Goal: Task Accomplishment & Management: Use online tool/utility

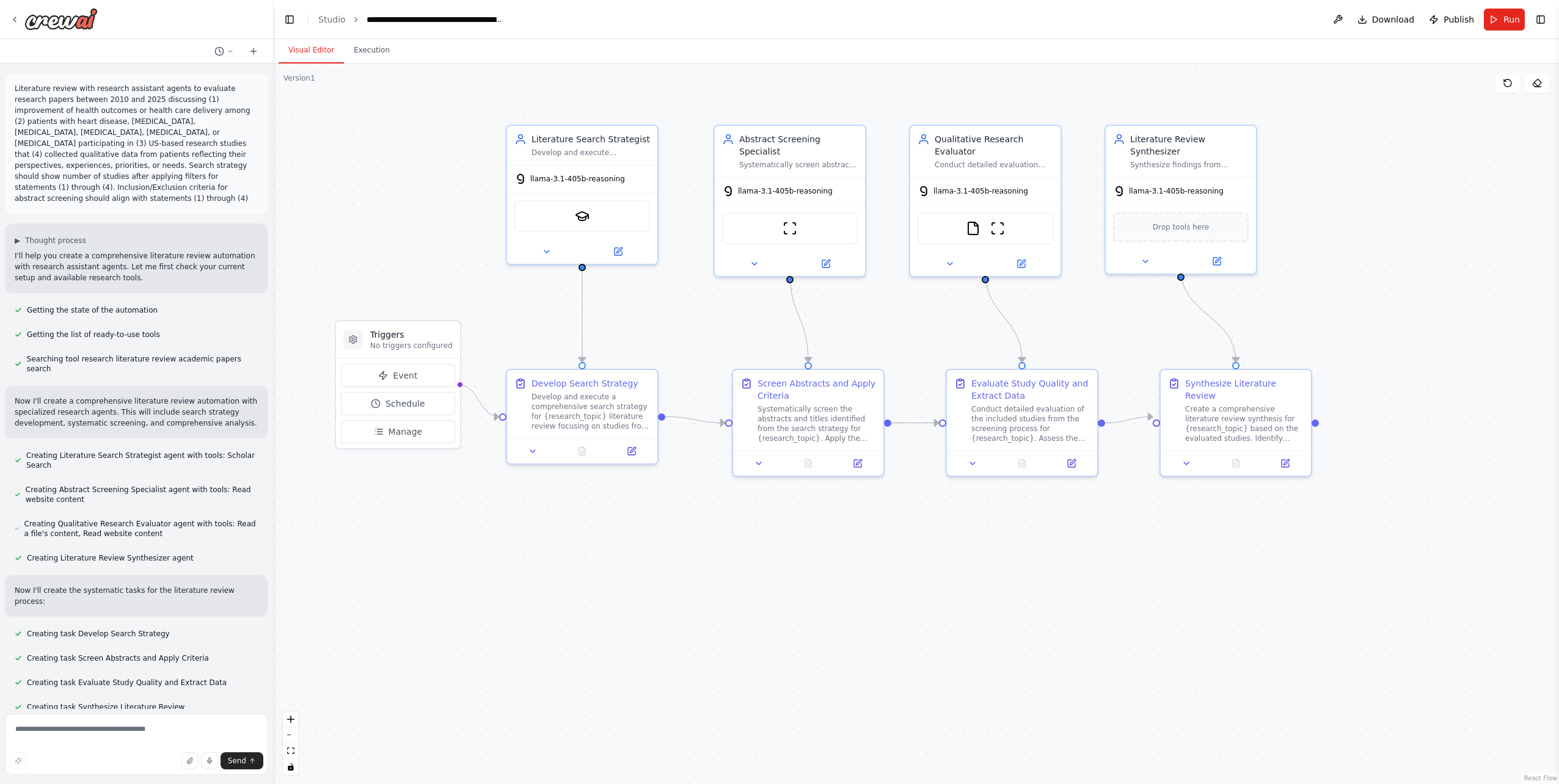
scroll to position [1564, 0]
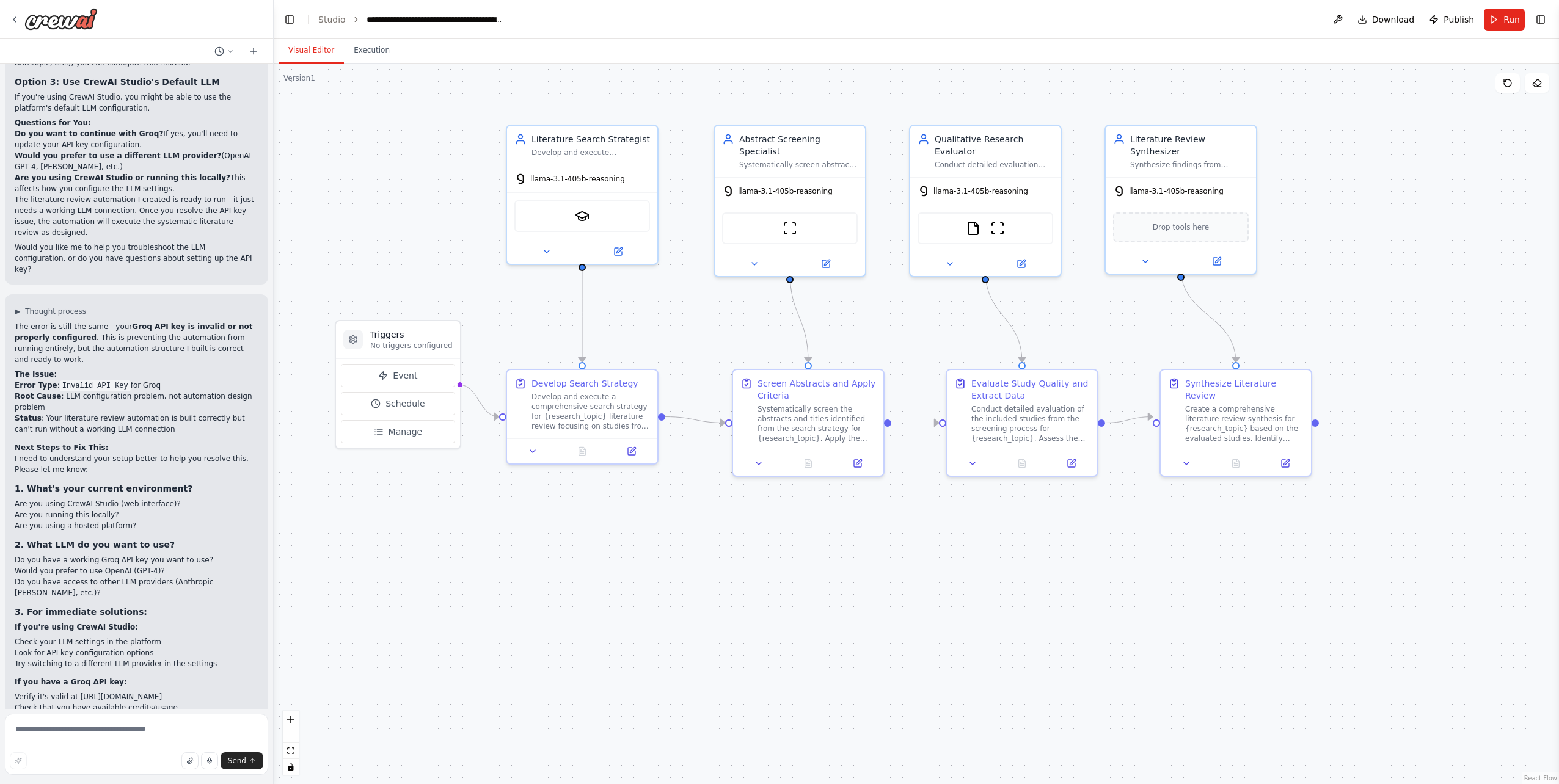
click at [738, 618] on div ".deletable-edge-delete-btn { width: 20px; height: 20px; border: 0px solid #ffff…" at bounding box center [916, 423] width 1285 height 721
click at [576, 562] on div ".deletable-edge-delete-btn { width: 20px; height: 20px; border: 0px solid #ffff…" at bounding box center [916, 423] width 1285 height 721
click at [557, 185] on div "llama-3.1-405b-reasoning" at bounding box center [582, 177] width 151 height 27
click at [539, 254] on button at bounding box center [547, 249] width 69 height 15
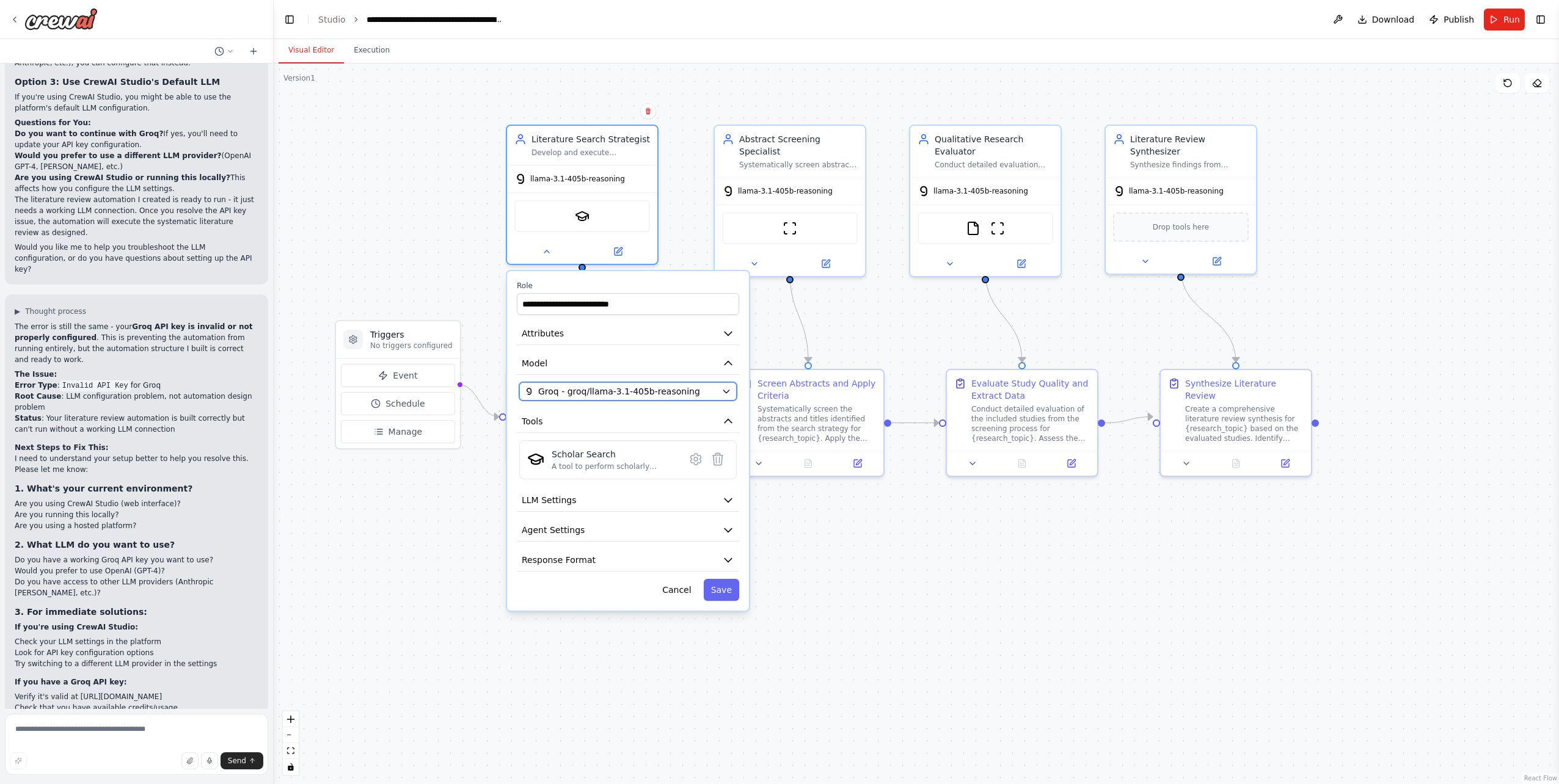
click at [603, 399] on button "Groq - groq/llama-3.1-405b-reasoning" at bounding box center [628, 392] width 218 height 18
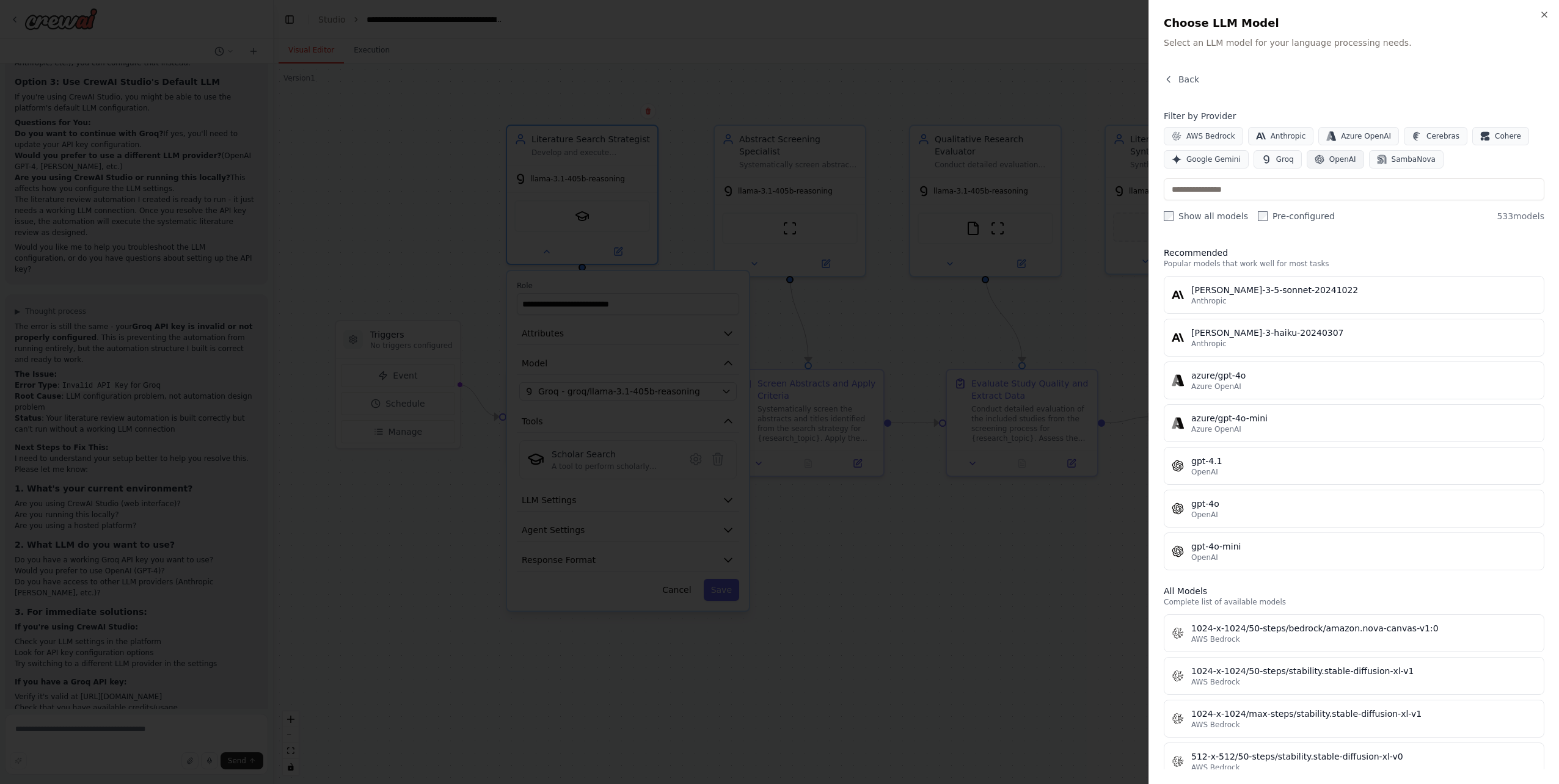
click at [1330, 163] on span "OpenAI" at bounding box center [1343, 159] width 27 height 10
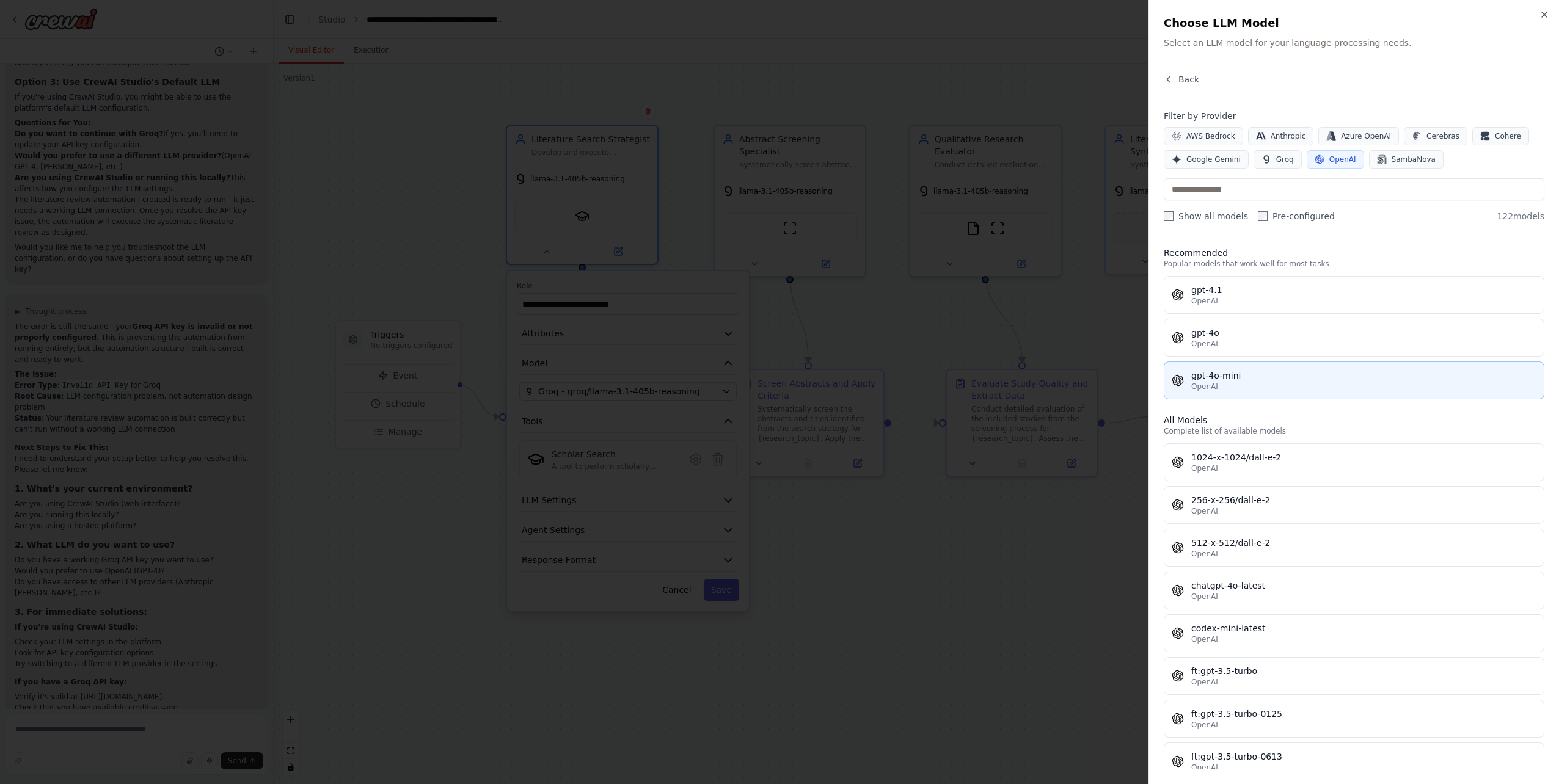
click at [1280, 377] on div "gpt-4o-mini" at bounding box center [1364, 375] width 346 height 12
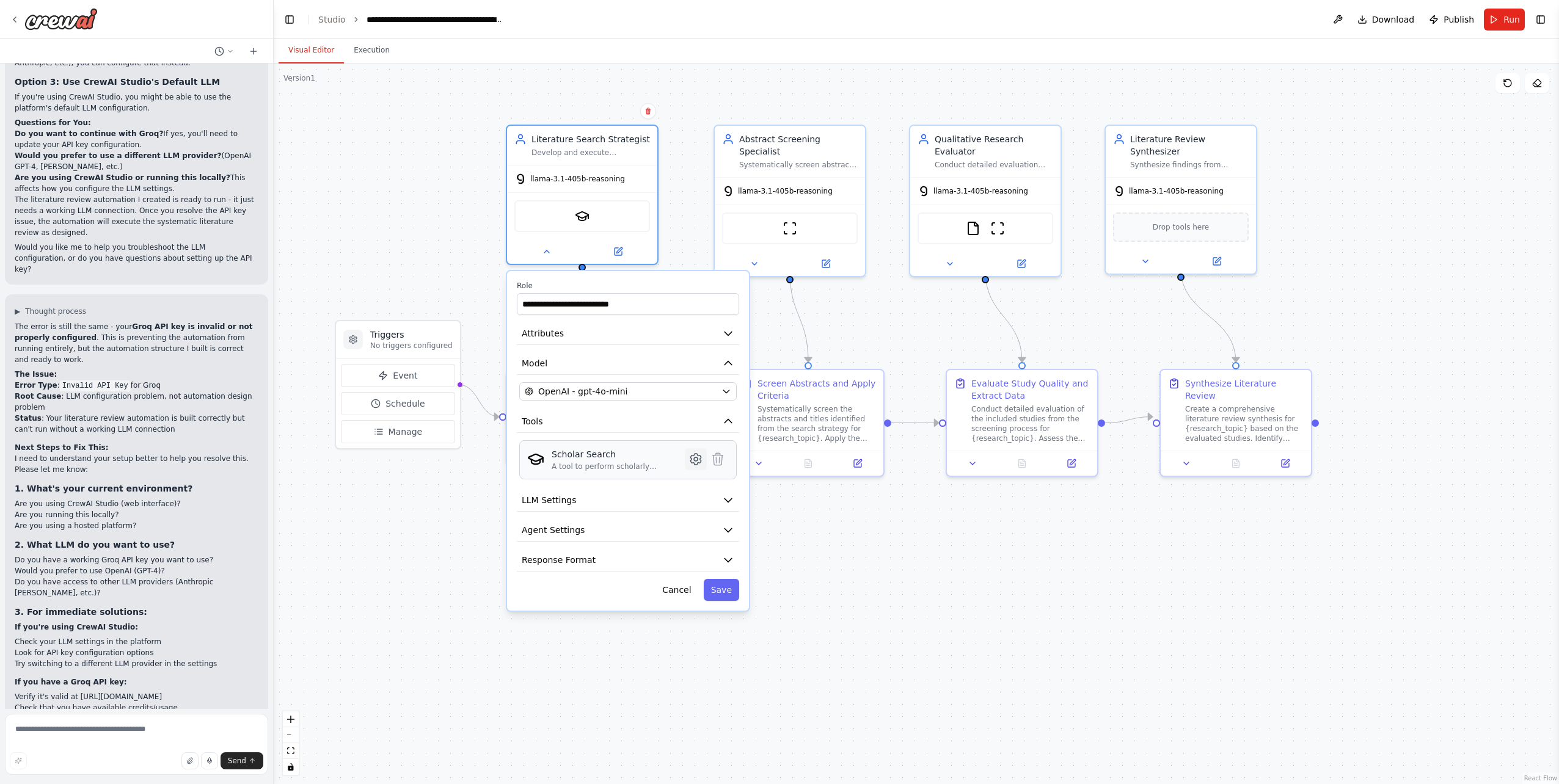
click at [698, 461] on icon at bounding box center [695, 460] width 10 height 11
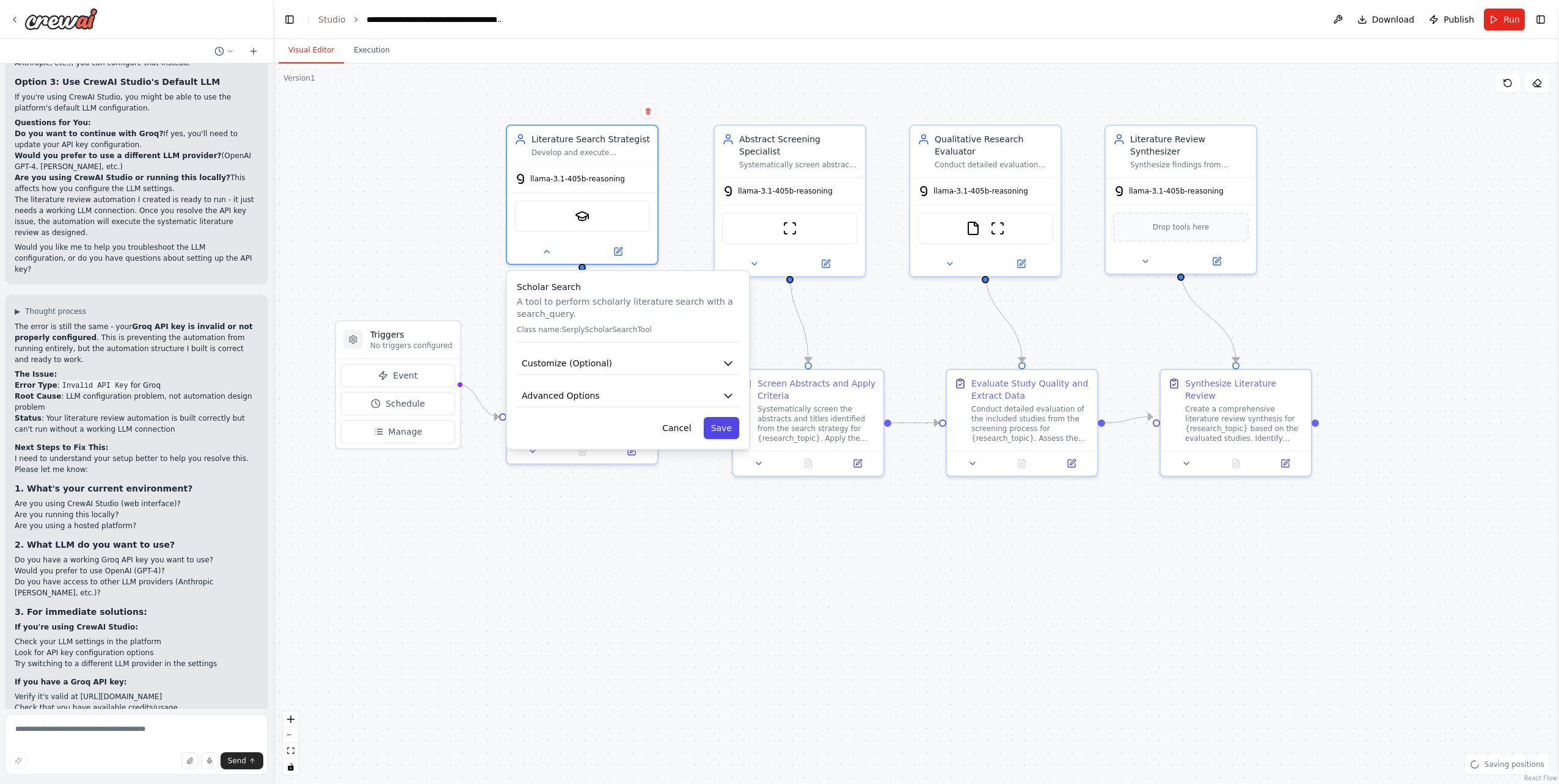
click at [726, 430] on button "Save" at bounding box center [721, 428] width 35 height 22
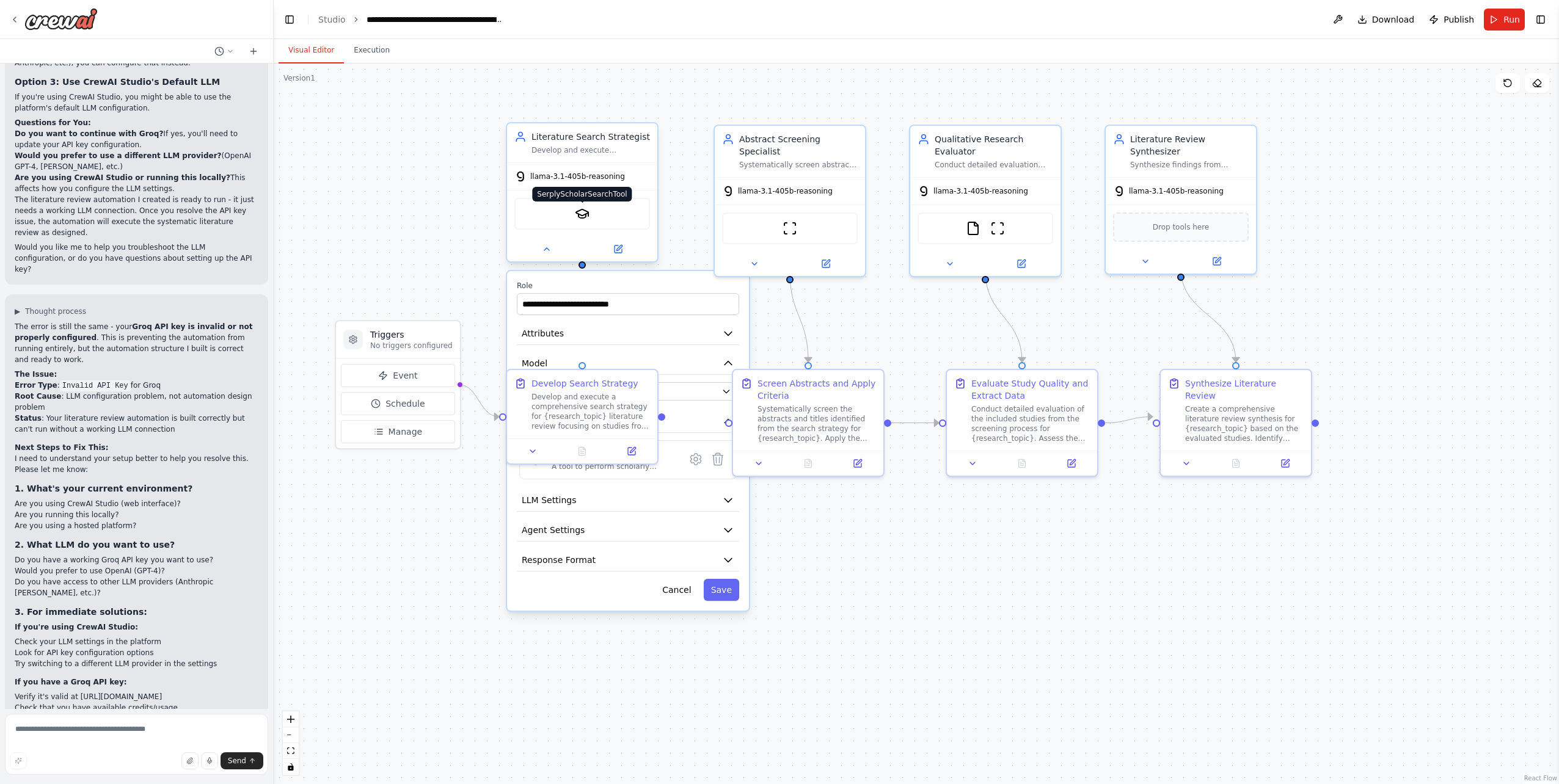
click at [582, 210] on img at bounding box center [582, 214] width 15 height 15
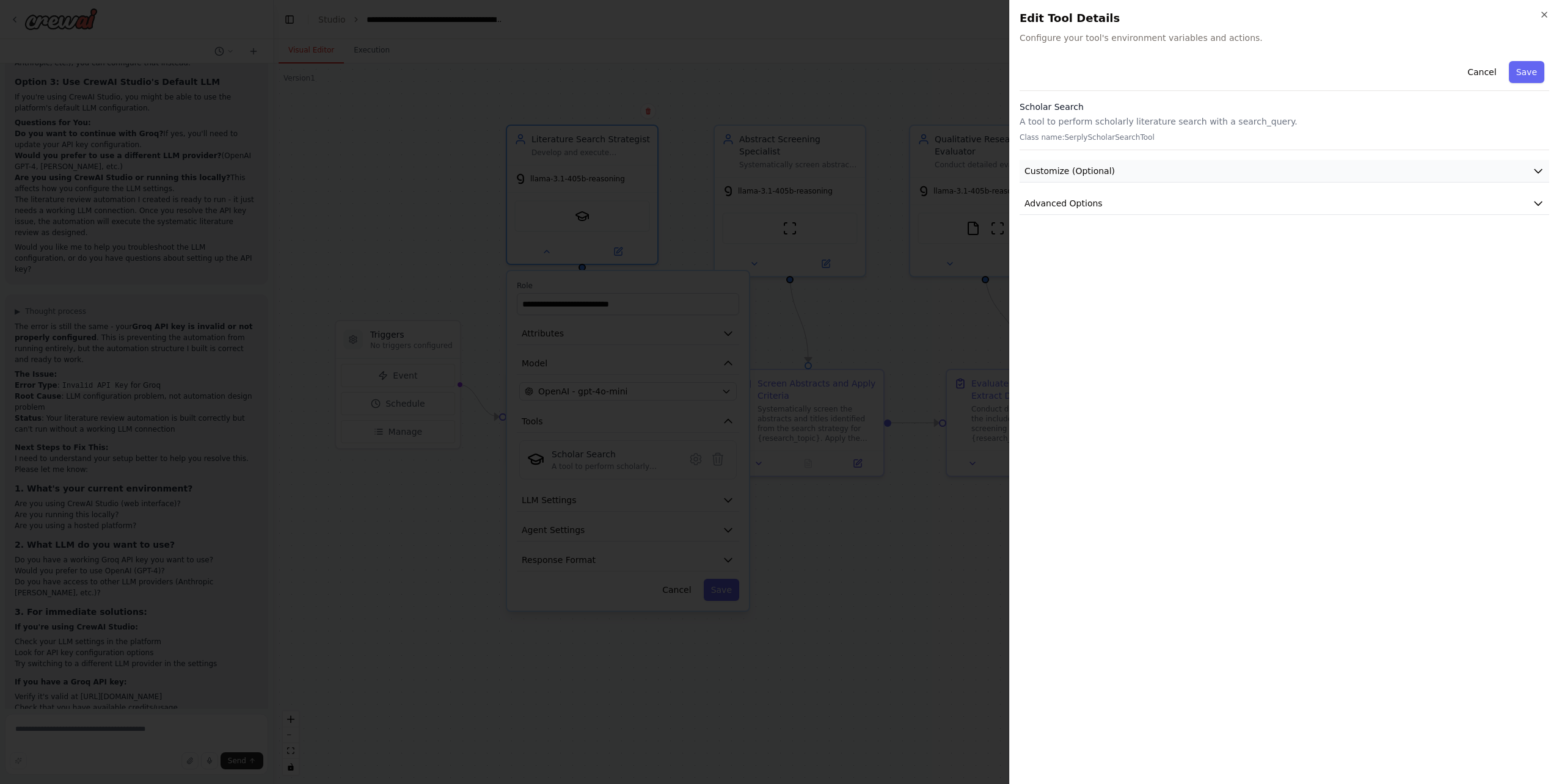
click at [1083, 169] on span "Customize (Optional)" at bounding box center [1070, 170] width 91 height 12
